Goal: Browse casually: Explore the website without a specific task or goal

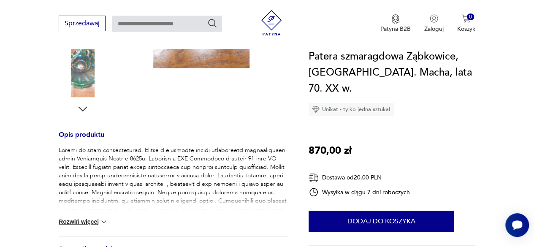
scroll to position [295, 0]
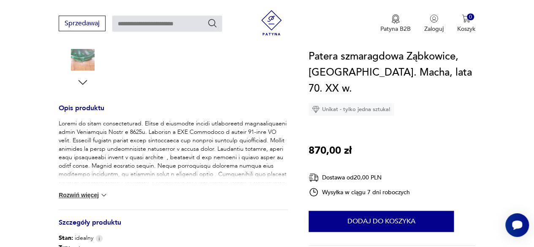
click at [82, 197] on button "Rozwiń więcej" at bounding box center [83, 195] width 49 height 8
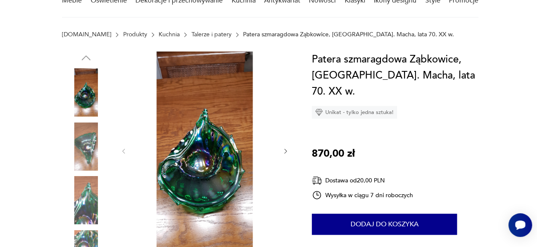
scroll to position [127, 0]
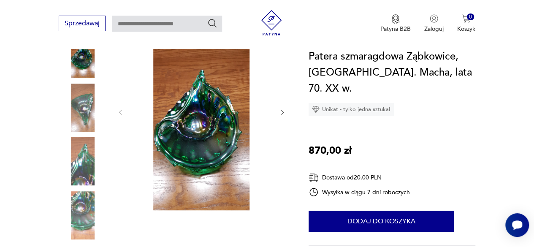
click at [195, 143] on img at bounding box center [201, 111] width 138 height 197
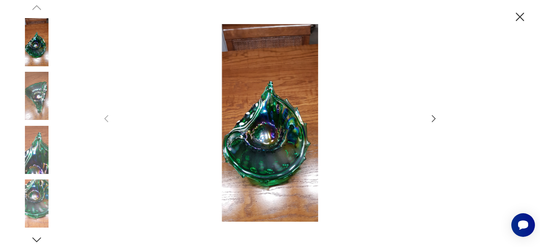
click at [39, 100] on img at bounding box center [37, 96] width 48 height 48
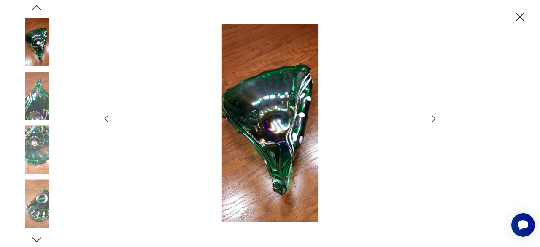
click at [40, 147] on img at bounding box center [37, 150] width 48 height 48
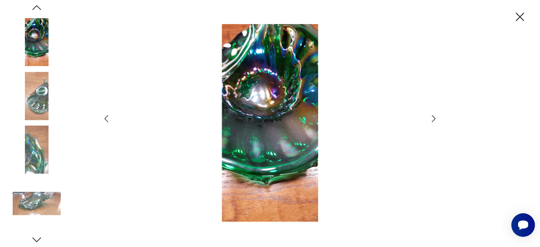
click at [39, 202] on img at bounding box center [37, 203] width 48 height 48
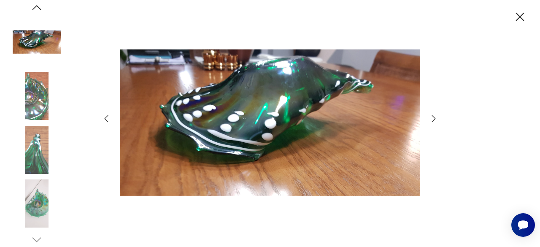
click at [37, 156] on img at bounding box center [37, 150] width 48 height 48
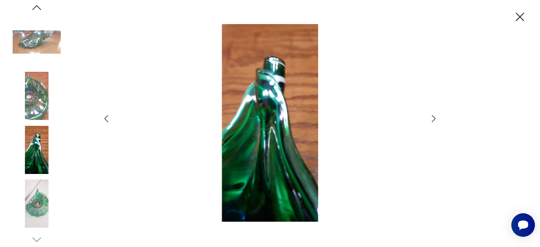
click at [30, 99] on img at bounding box center [37, 96] width 48 height 48
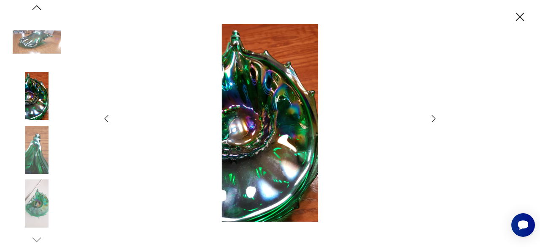
click at [33, 39] on img at bounding box center [37, 42] width 48 height 48
